Goal: Communication & Community: Answer question/provide support

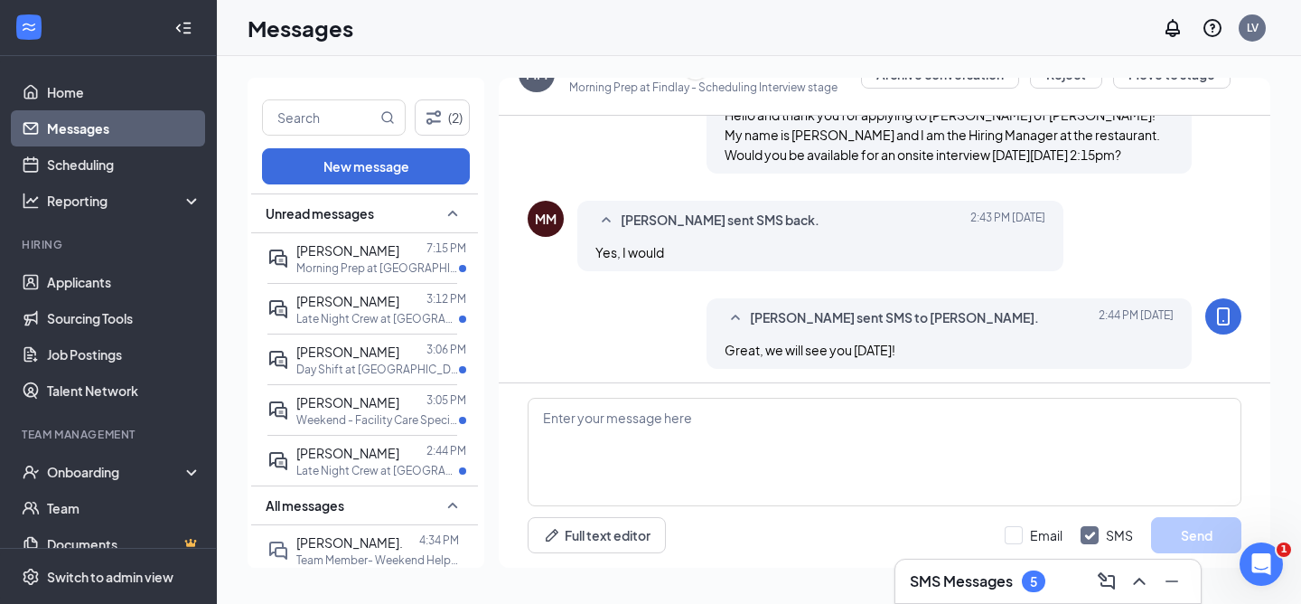
scroll to position [438, 0]
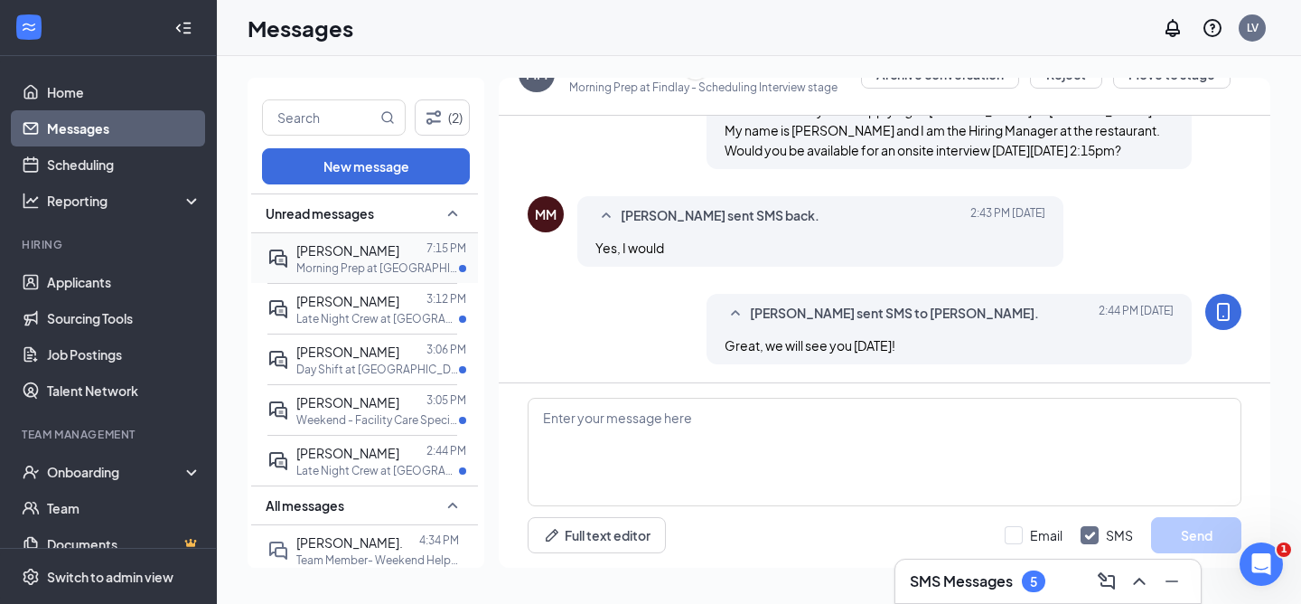
click at [335, 244] on span "[PERSON_NAME]" at bounding box center [347, 250] width 103 height 16
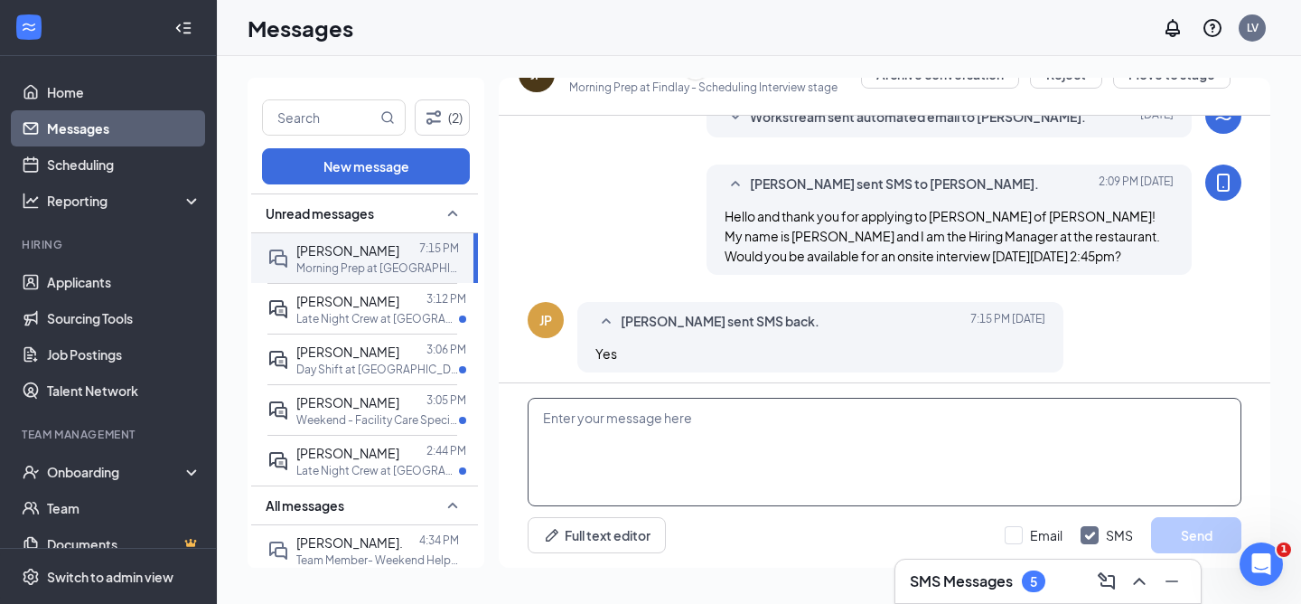
scroll to position [341, 0]
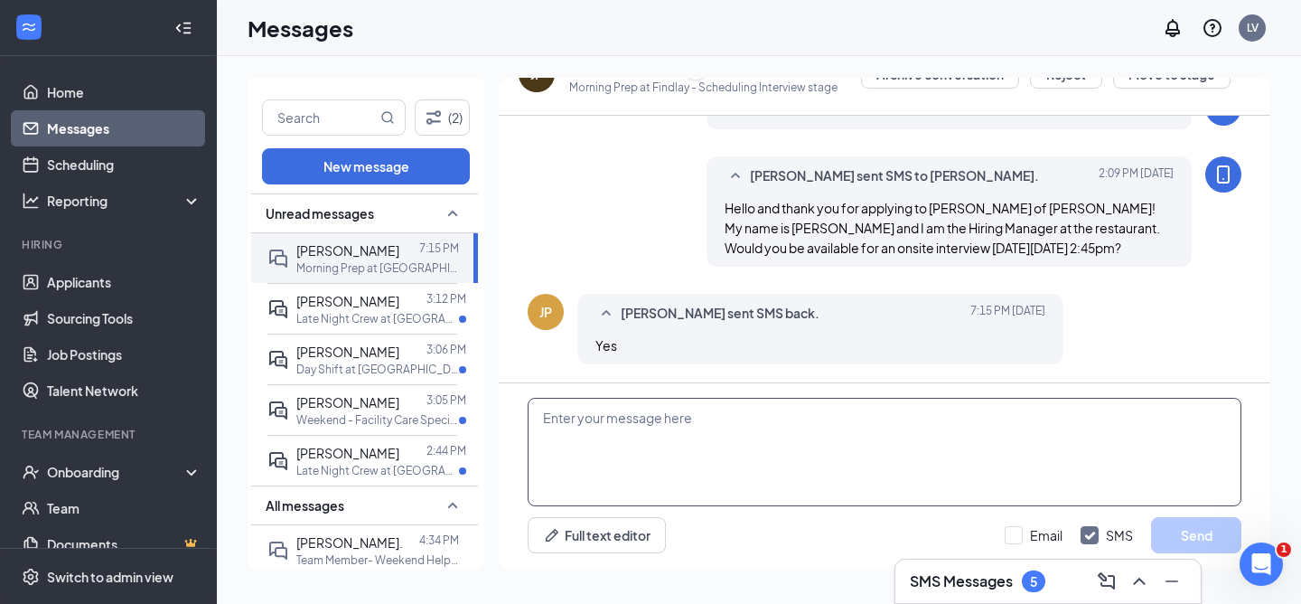
click at [621, 463] on textarea at bounding box center [885, 452] width 714 height 108
type textarea "Great, we will see you [DATE]!"
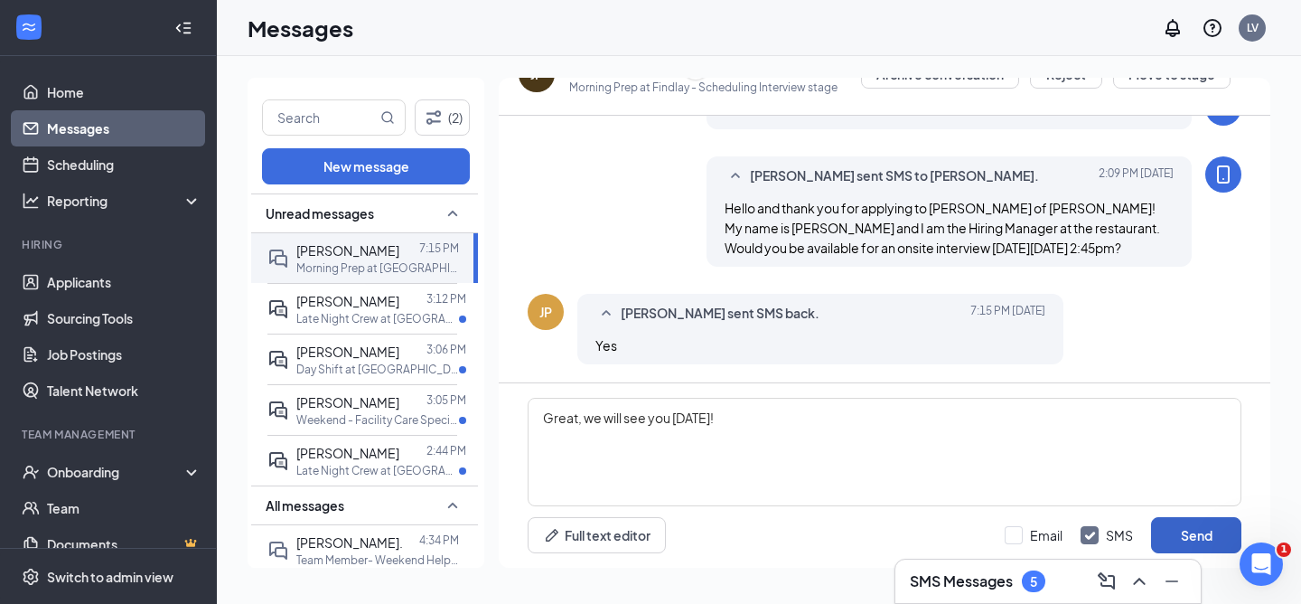
click at [1171, 530] on button "Send" at bounding box center [1196, 535] width 90 height 36
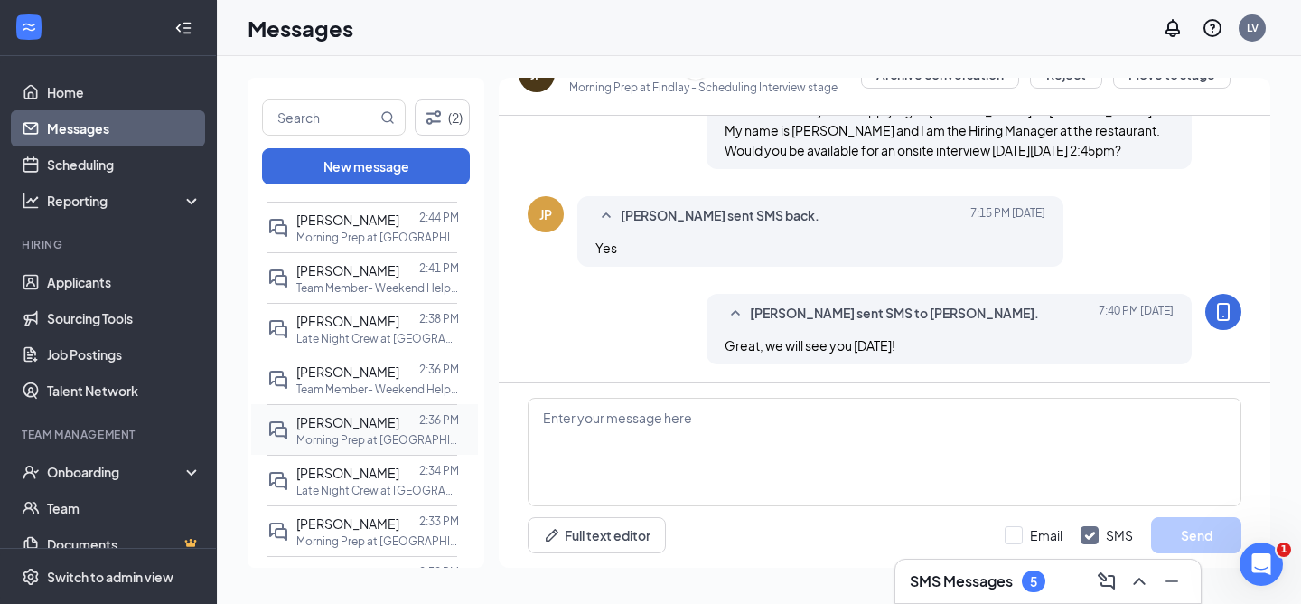
scroll to position [378, 0]
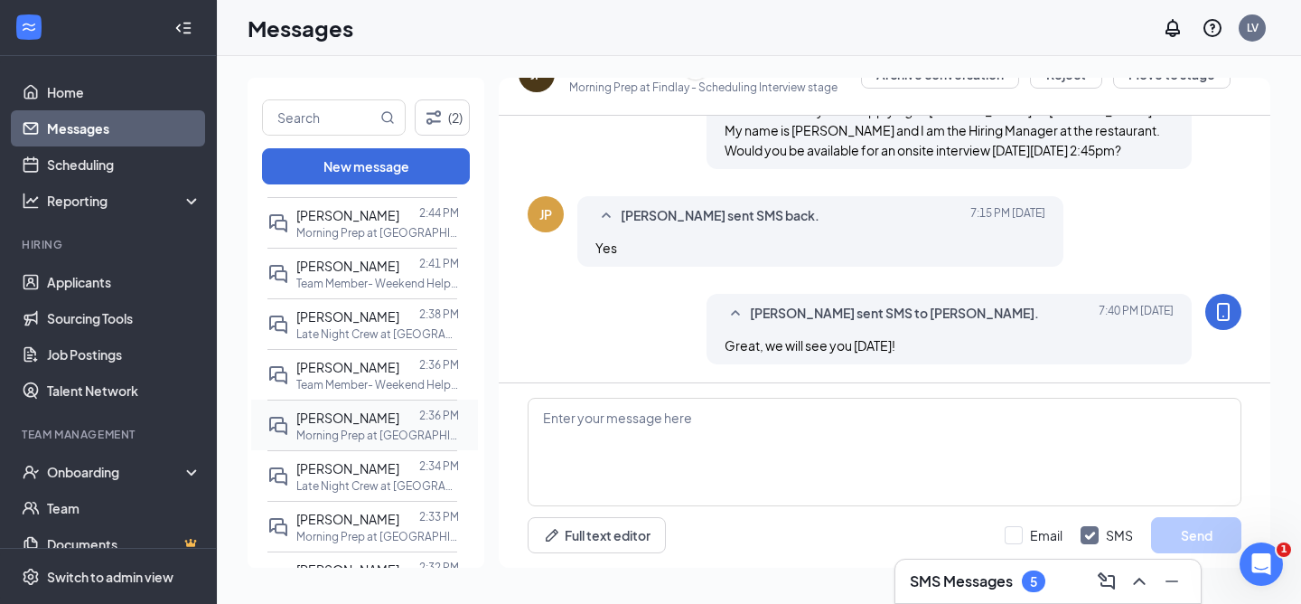
click at [368, 426] on span "[PERSON_NAME]" at bounding box center [347, 417] width 103 height 16
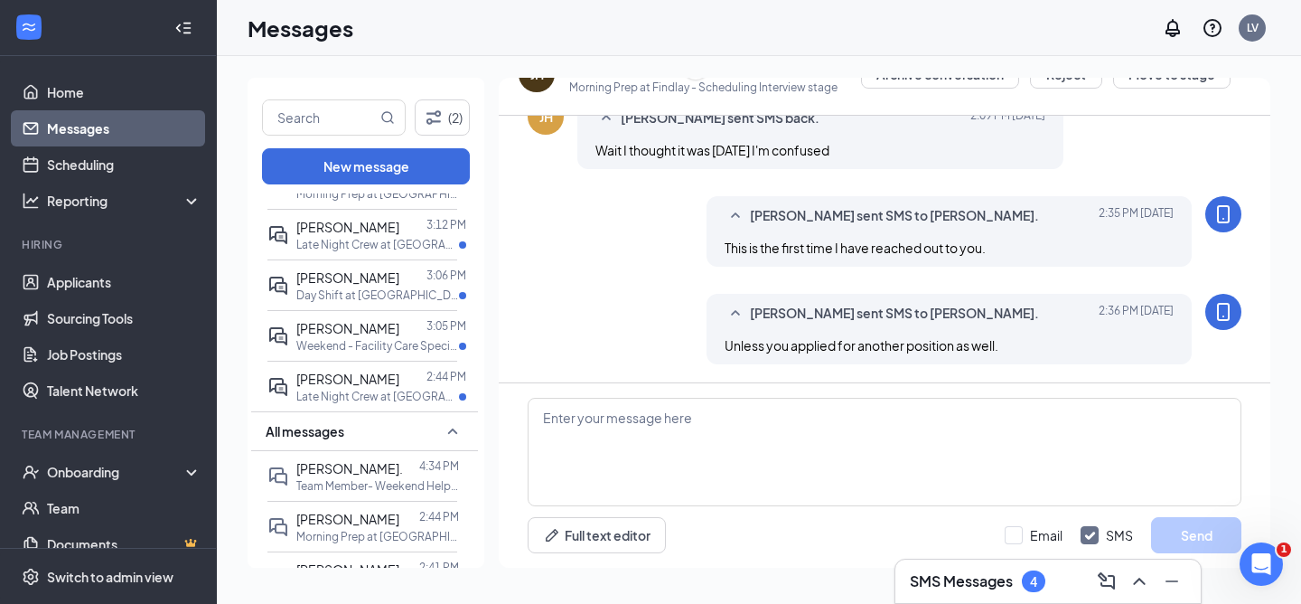
scroll to position [61, 0]
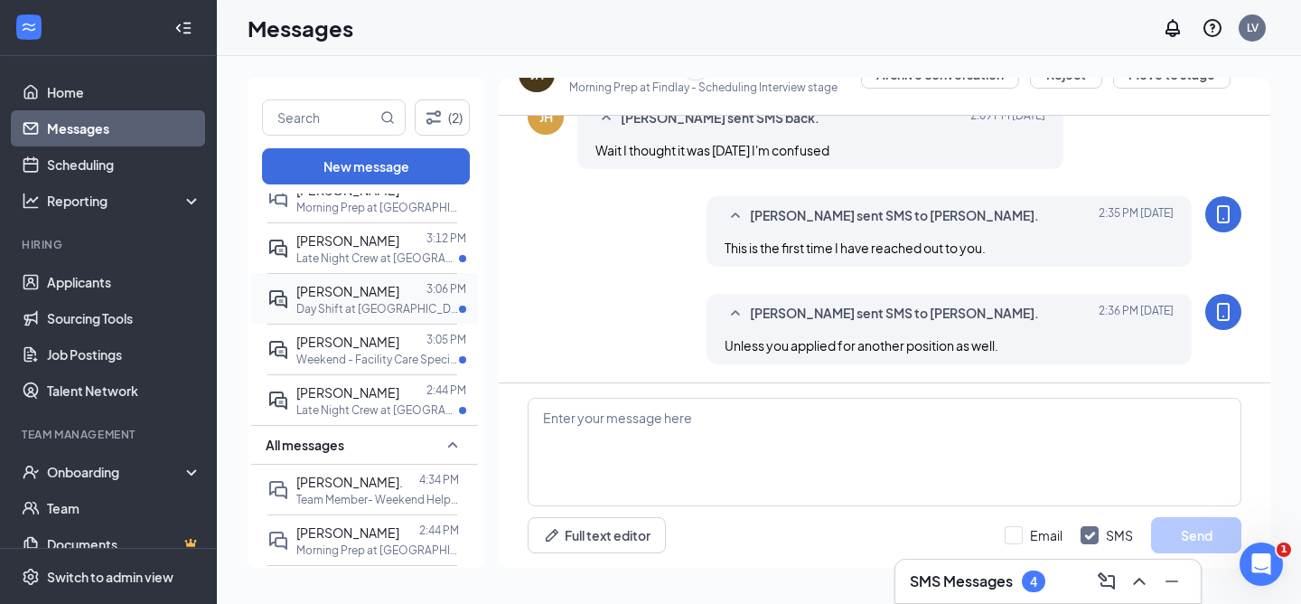
click at [355, 316] on p "Day Shift at [GEOGRAPHIC_DATA]" at bounding box center [377, 308] width 163 height 15
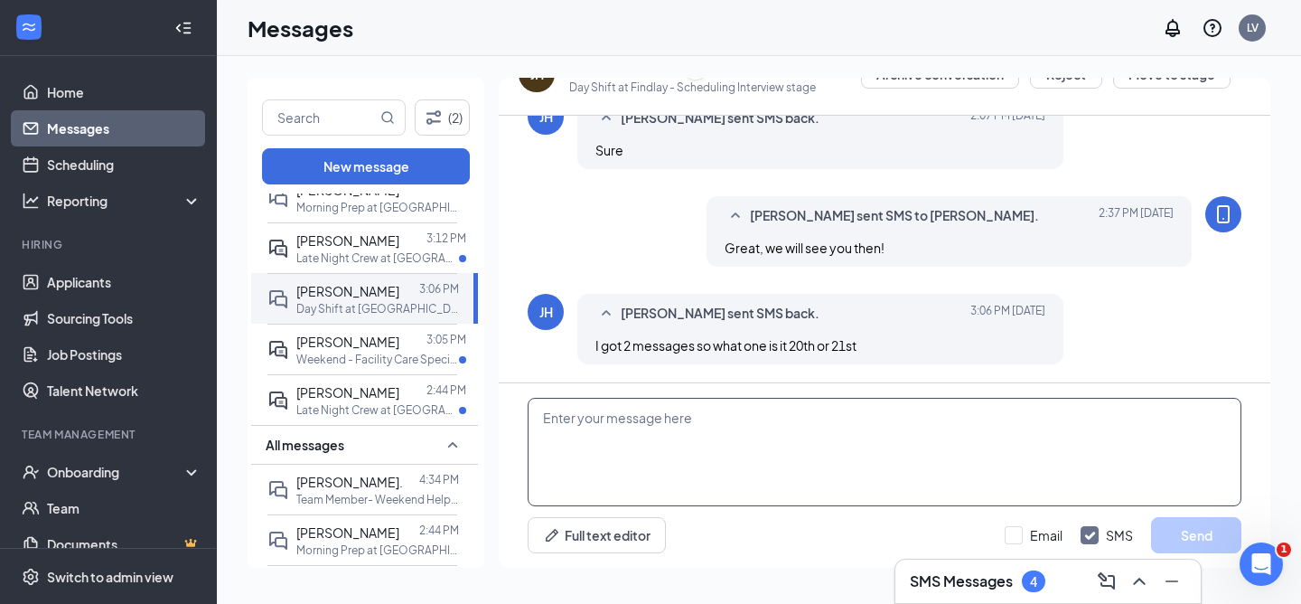
scroll to position [693, 0]
click at [723, 467] on textarea at bounding box center [885, 452] width 714 height 108
